Goal: Information Seeking & Learning: Check status

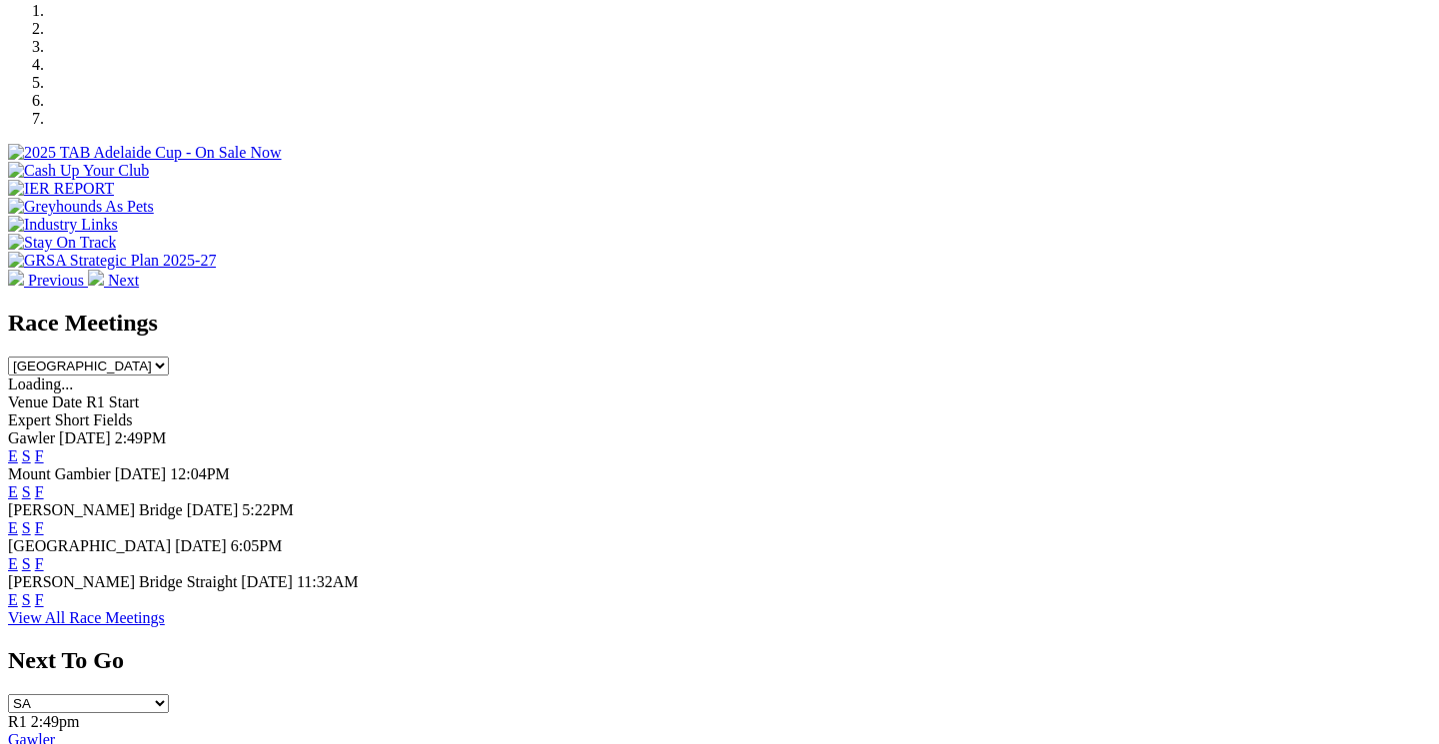
scroll to position [631, 0]
click at [44, 518] on link "F" at bounding box center [39, 526] width 9 height 17
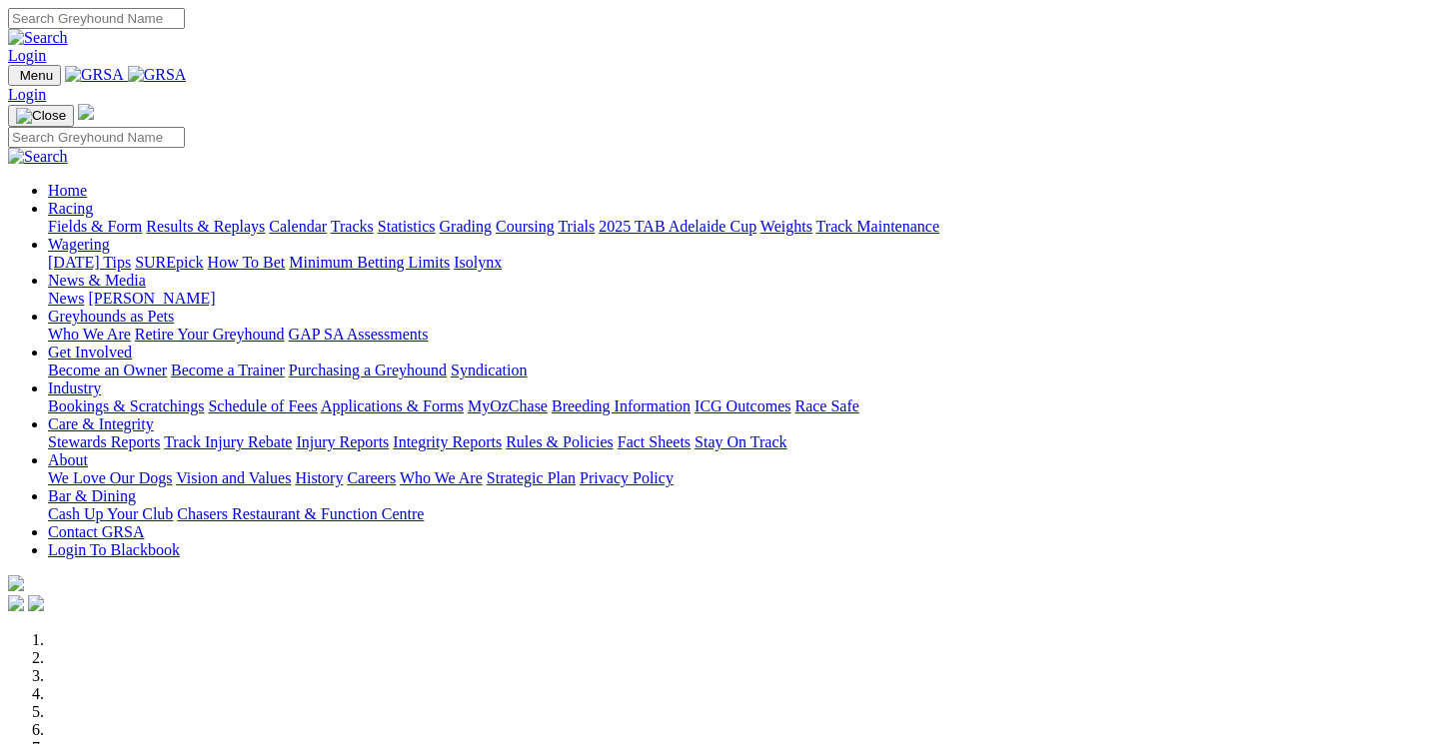
scroll to position [631, 0]
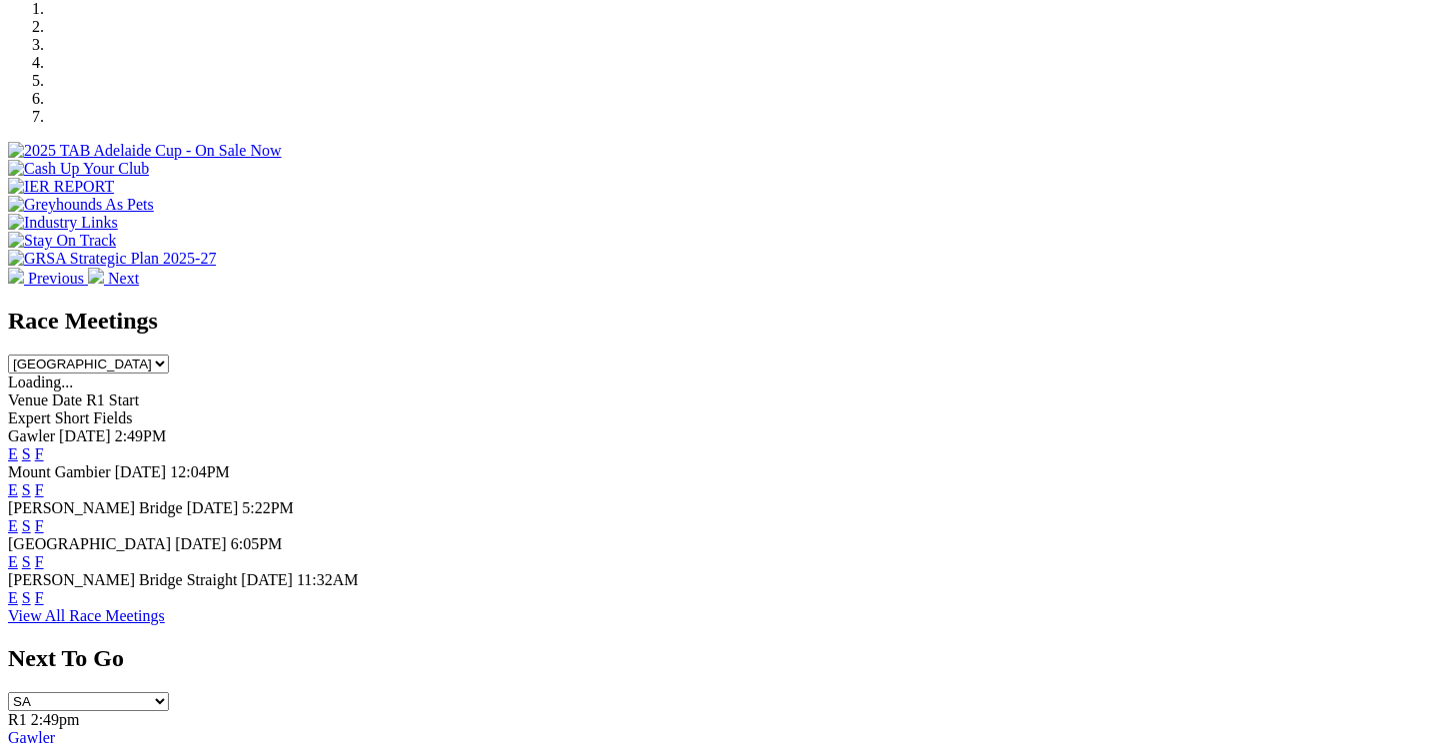
click at [44, 589] on link "F" at bounding box center [39, 597] width 9 height 17
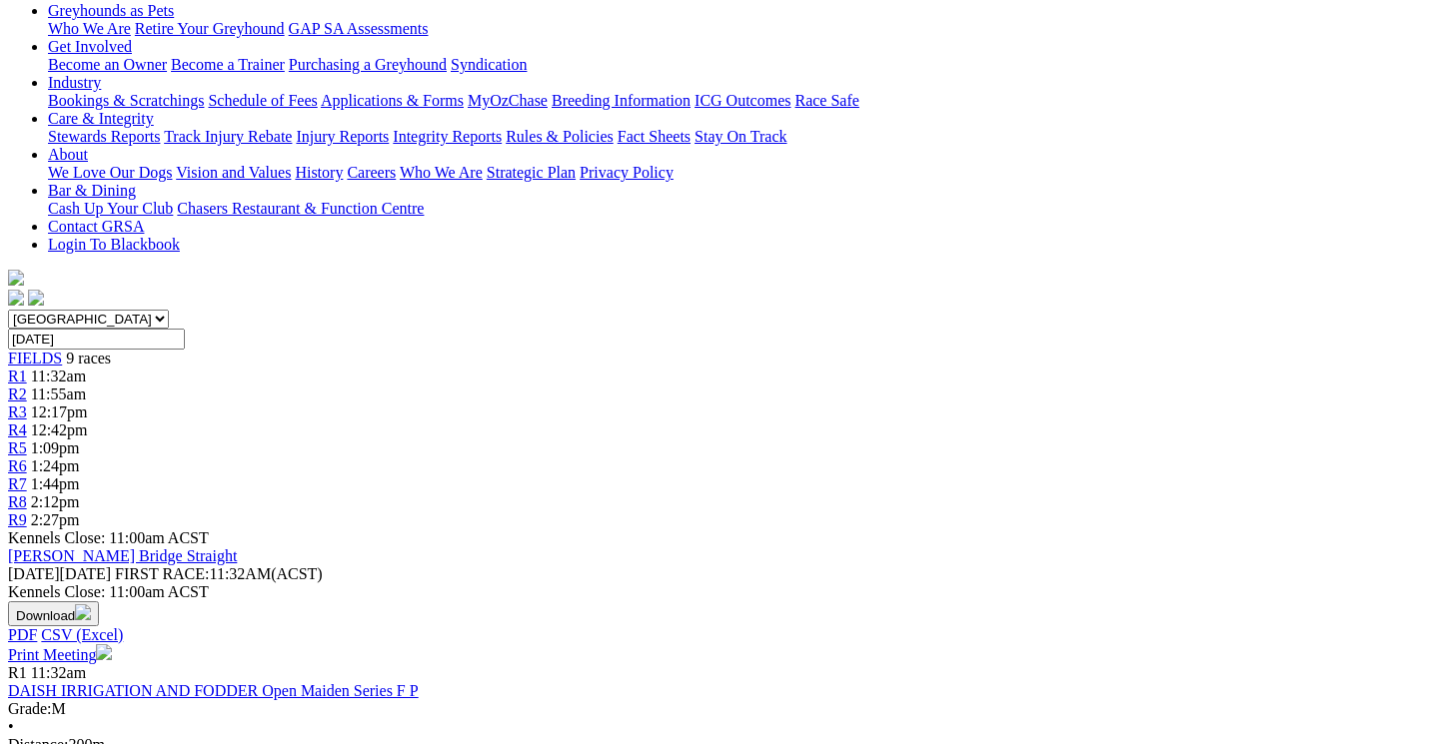
scroll to position [344, 1]
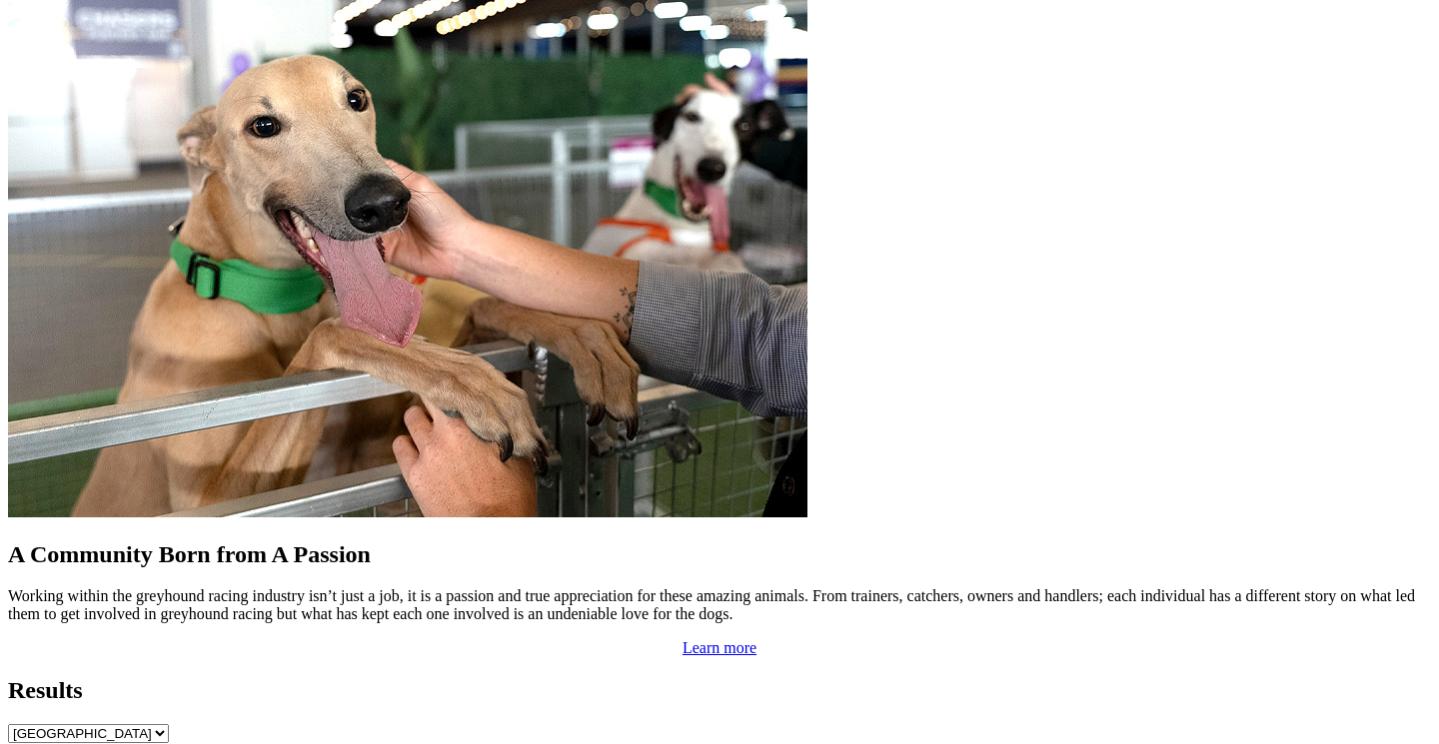
scroll to position [1579, 0]
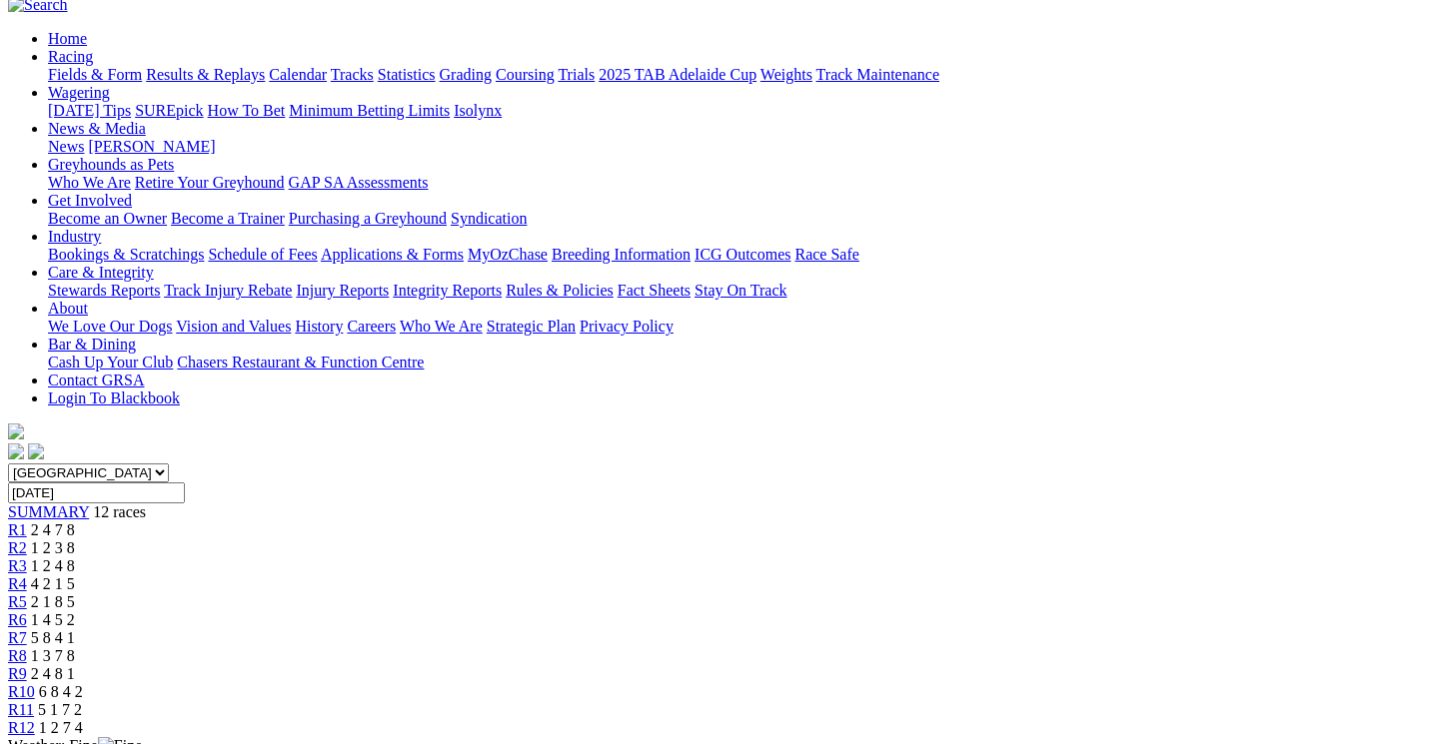
scroll to position [190, 0]
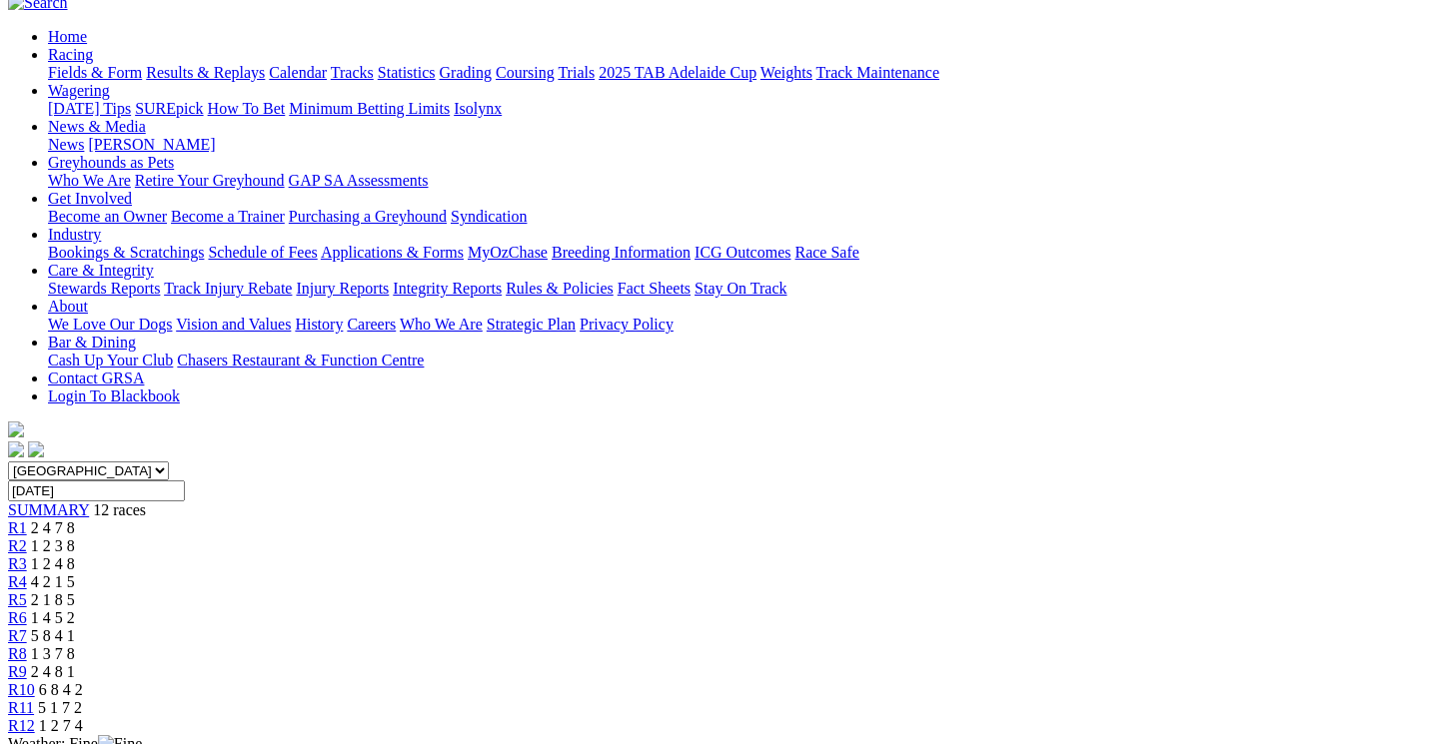
click at [34, 699] on span "R11" at bounding box center [21, 707] width 26 height 17
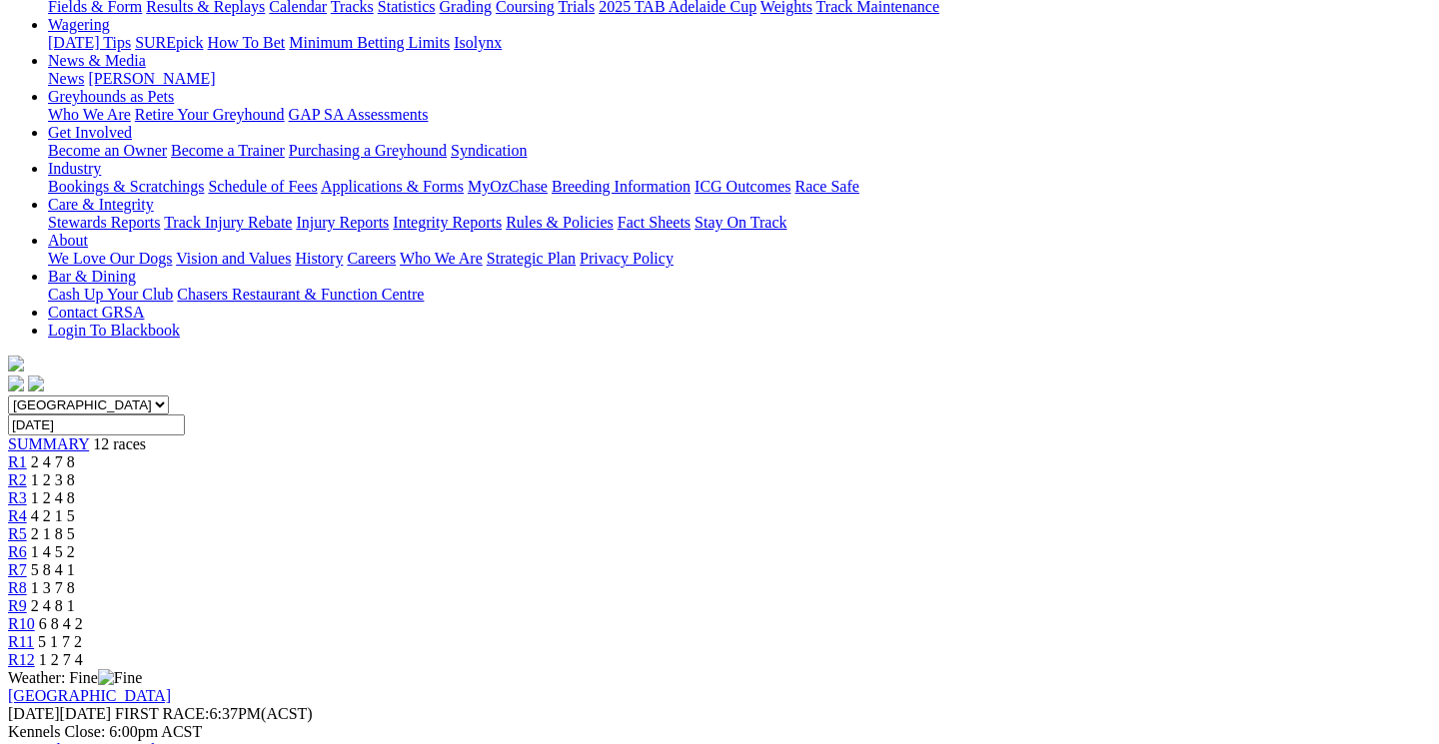
scroll to position [277, 0]
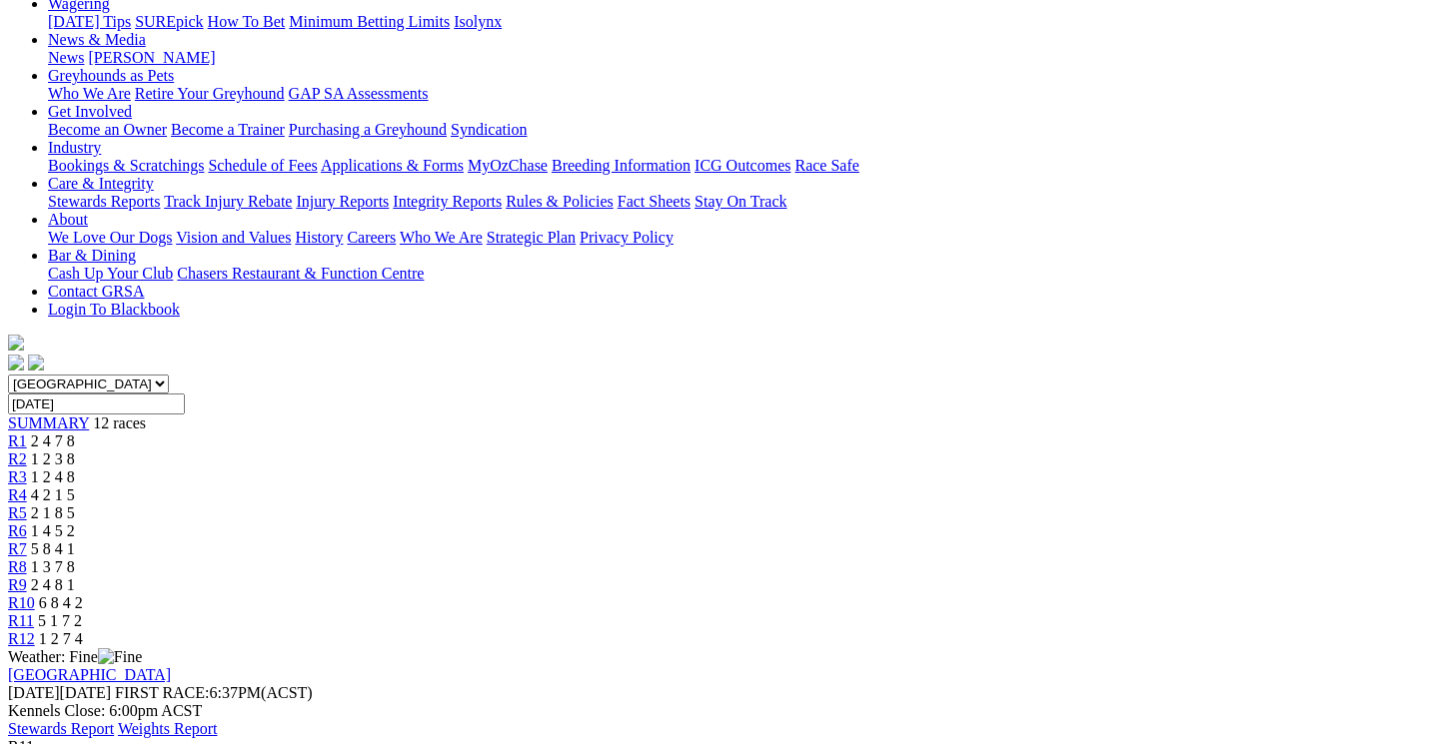
click at [35, 594] on link "R10" at bounding box center [21, 602] width 27 height 17
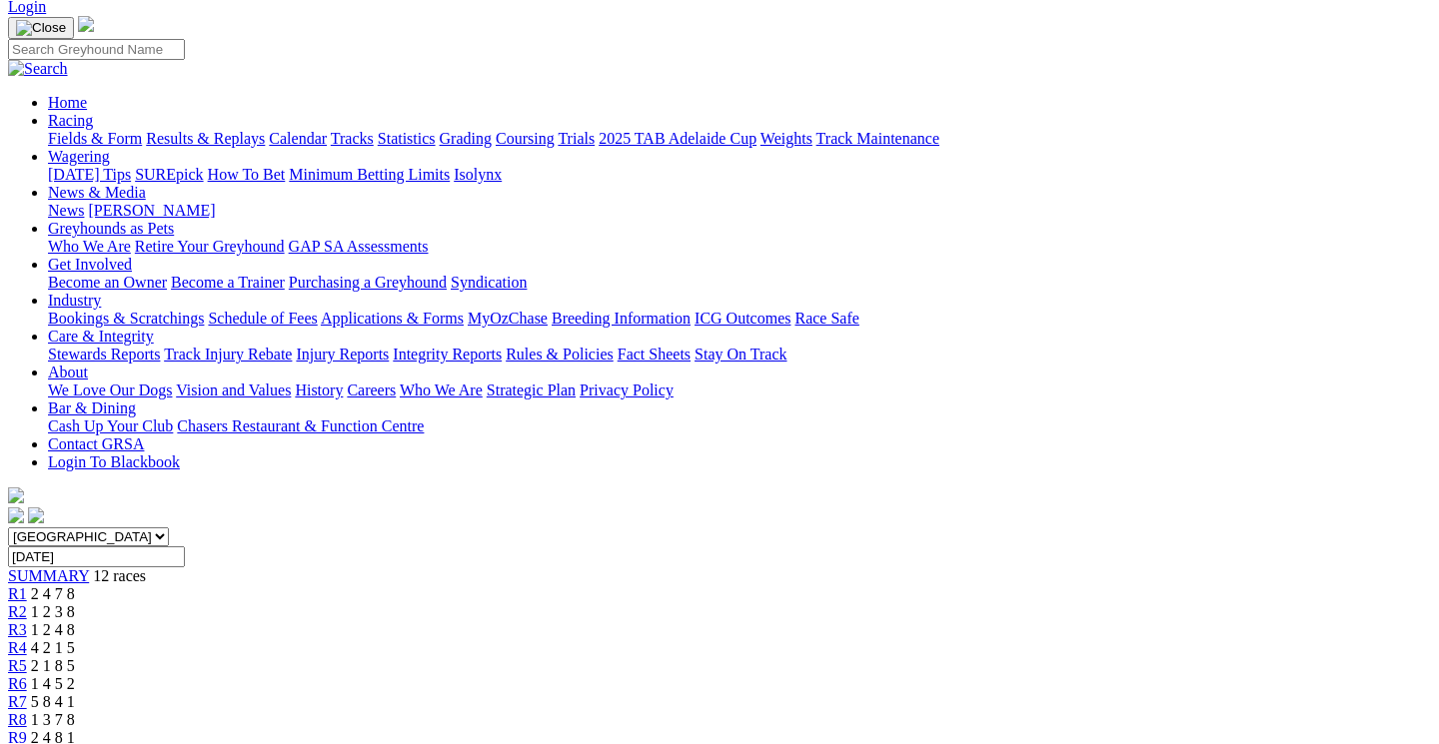
scroll to position [126, 0]
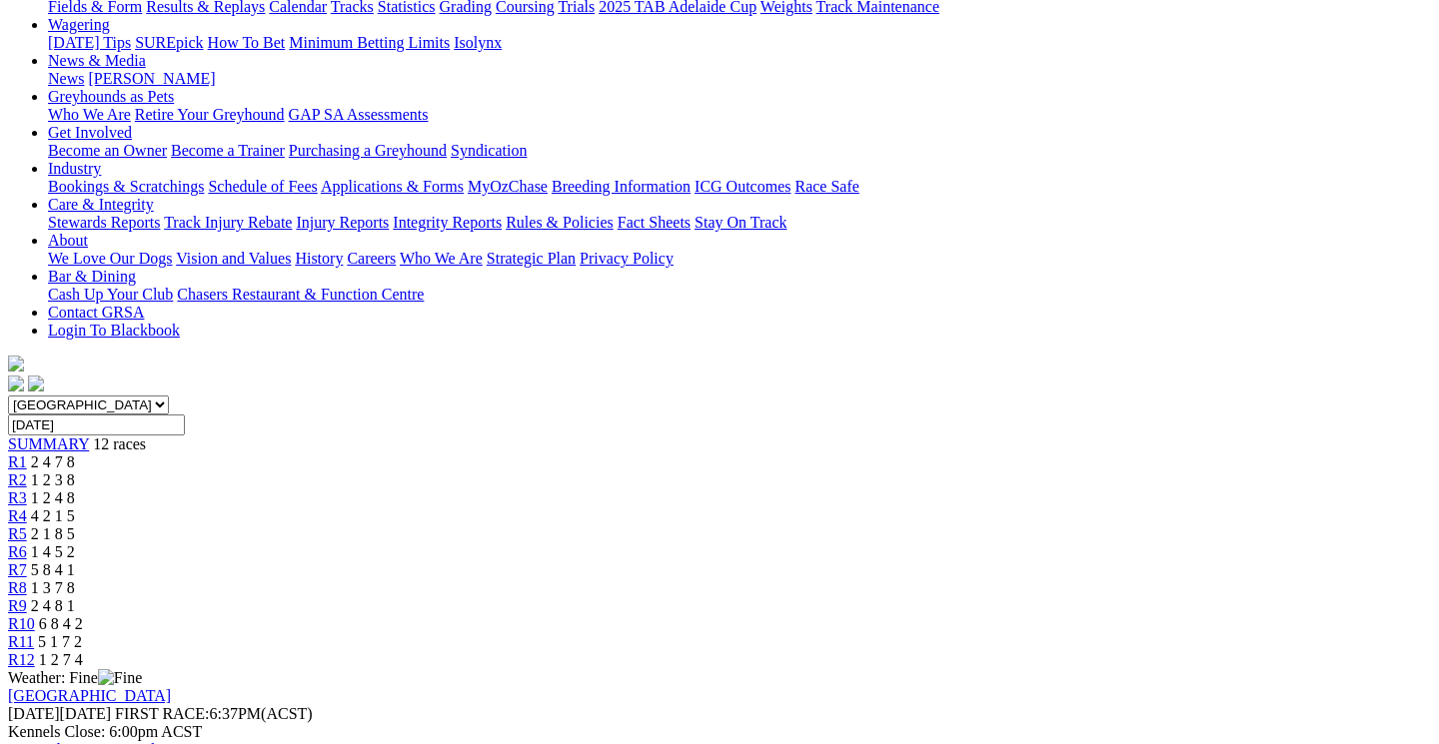
scroll to position [286, 0]
